Goal: Transaction & Acquisition: Obtain resource

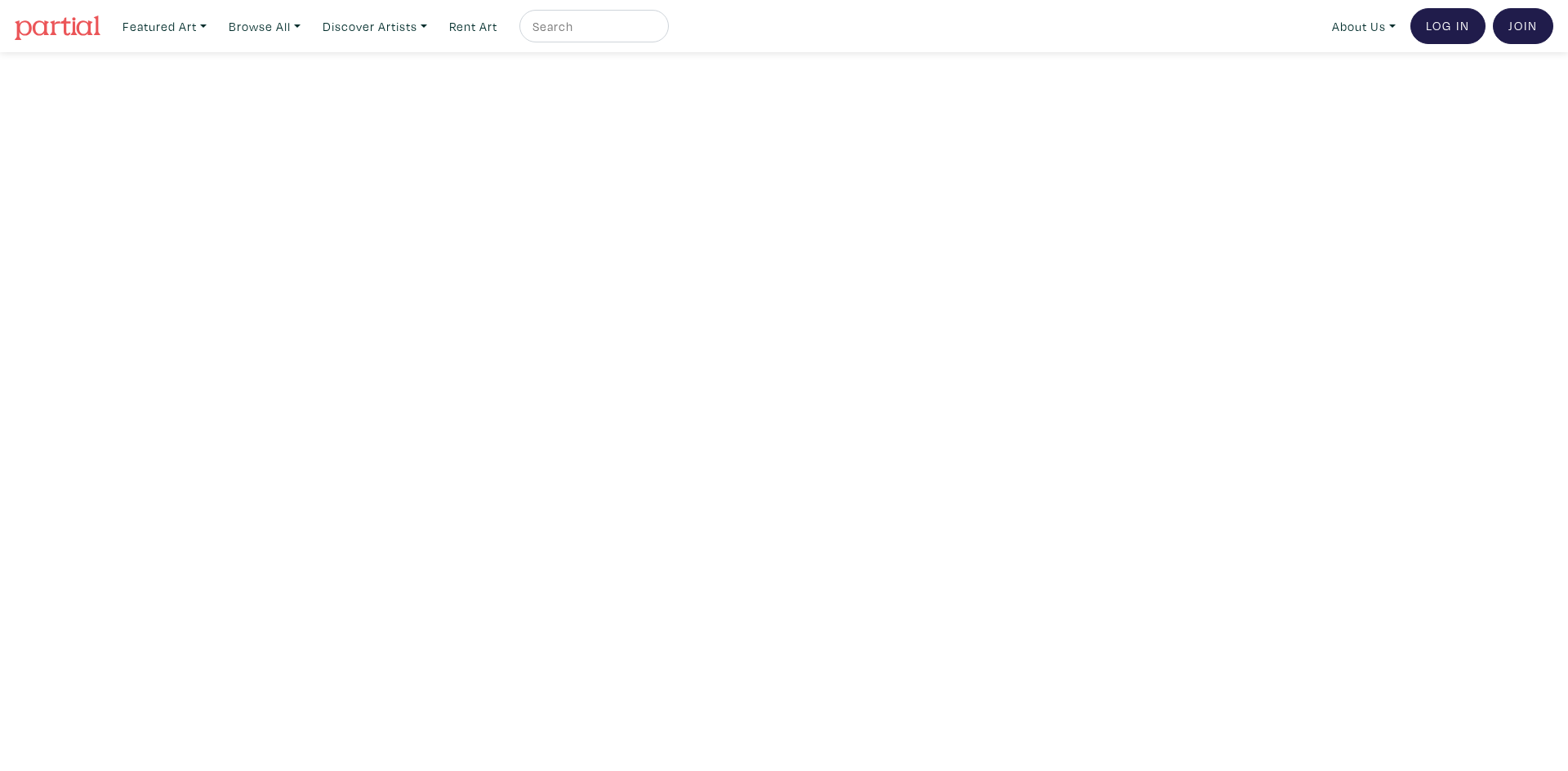
click at [39, 28] on img at bounding box center [57, 27] width 86 height 24
click at [491, 24] on link "Rent Art" at bounding box center [473, 26] width 63 height 34
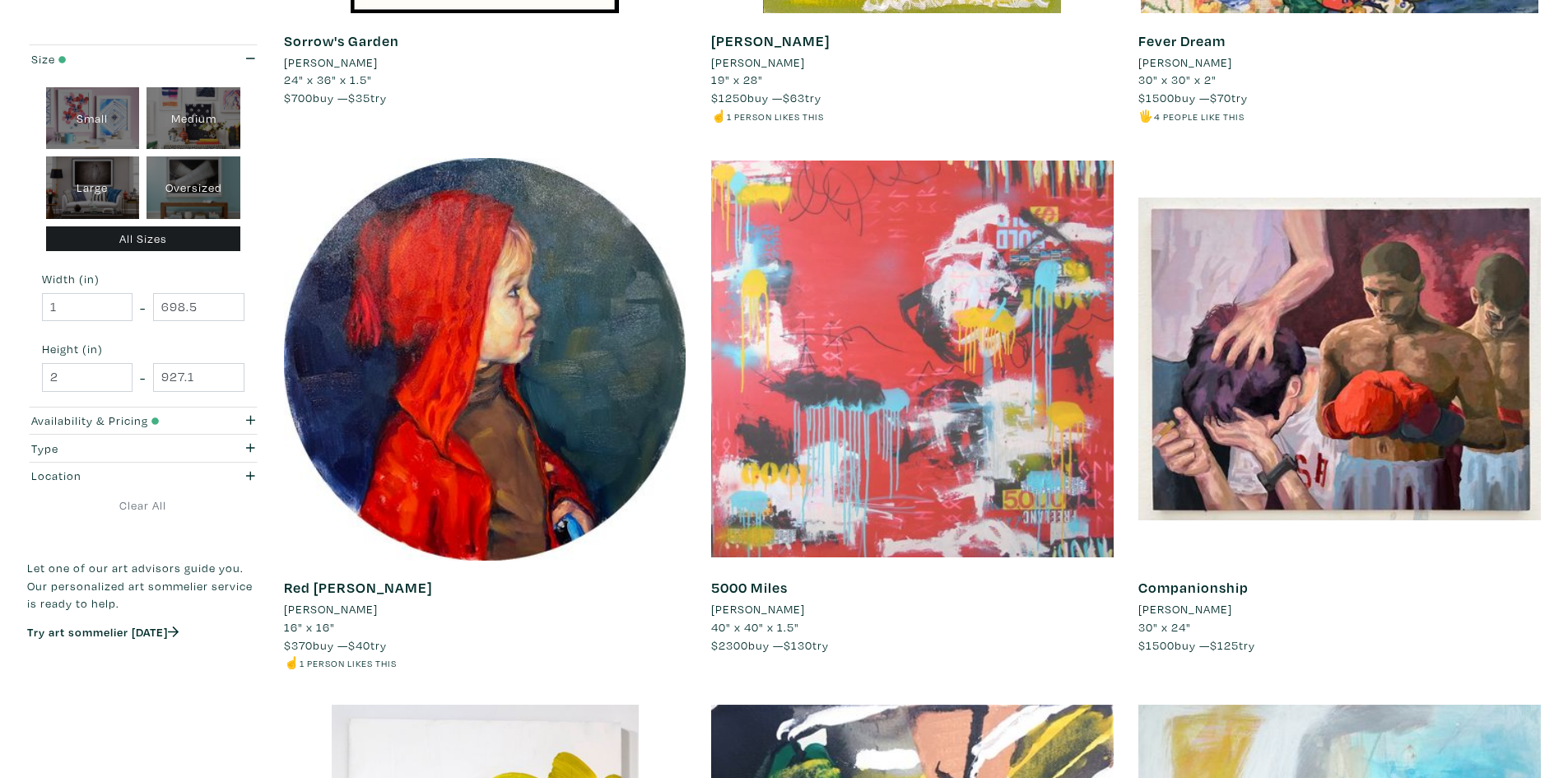
scroll to position [824, 0]
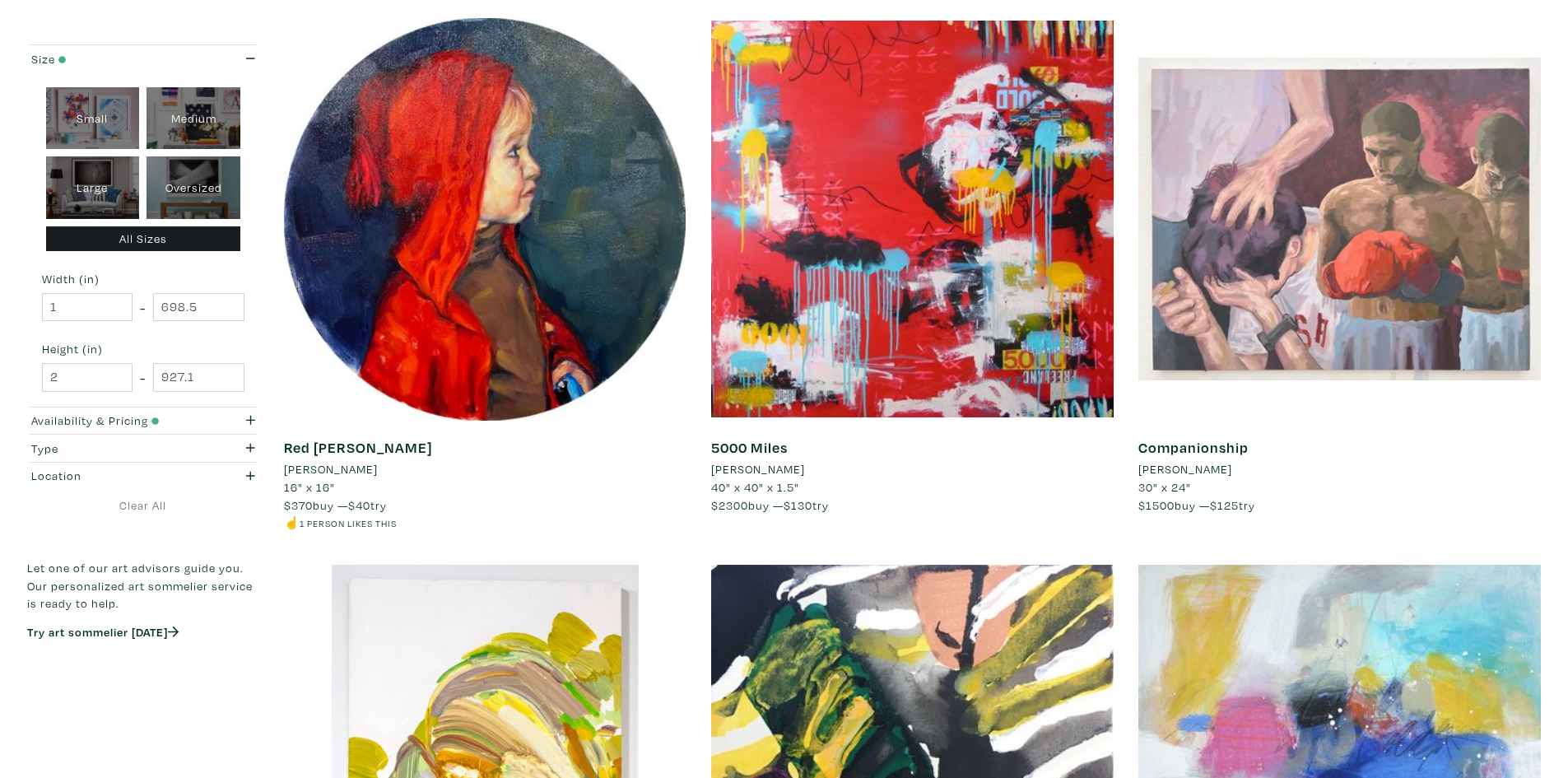
click at [1280, 279] on div at bounding box center [1340, 220] width 403 height 403
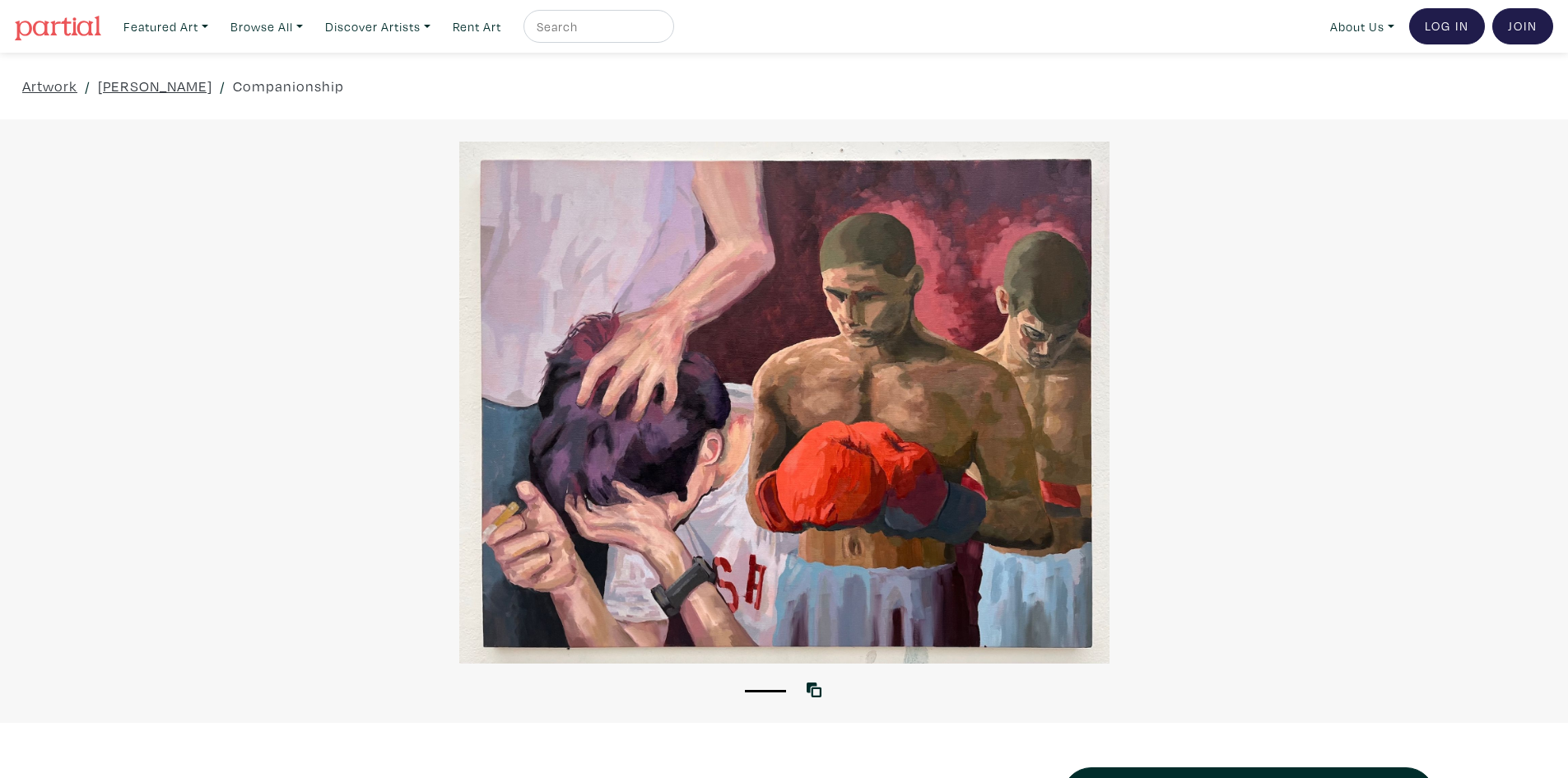
click at [89, 21] on img at bounding box center [57, 27] width 87 height 24
